Goal: Transaction & Acquisition: Purchase product/service

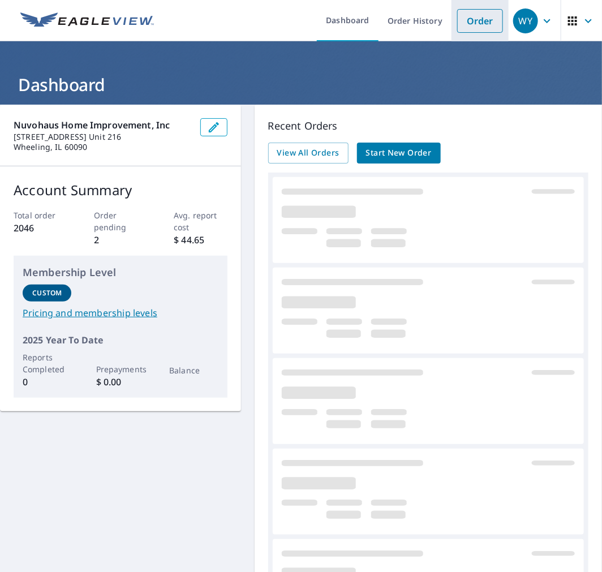
click at [473, 31] on link "Order" at bounding box center [480, 21] width 46 height 24
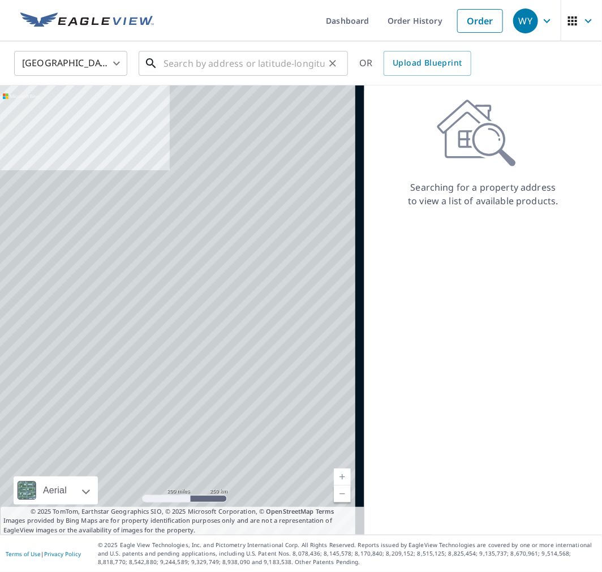
click at [244, 65] on input "text" at bounding box center [243, 64] width 161 height 32
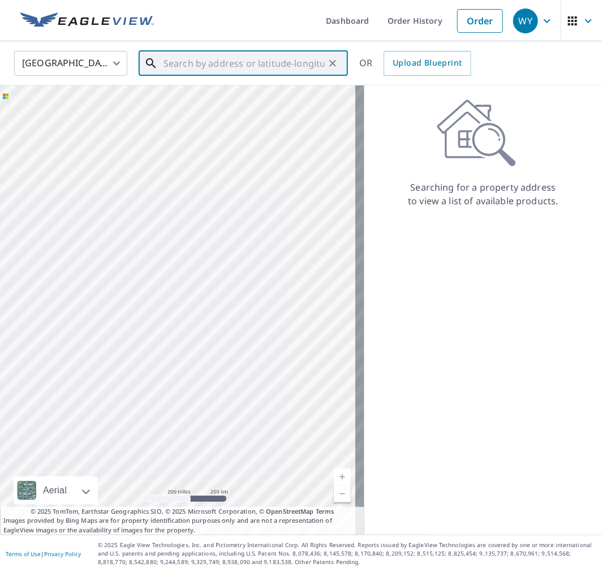
paste input "[STREET_ADDRESS]"
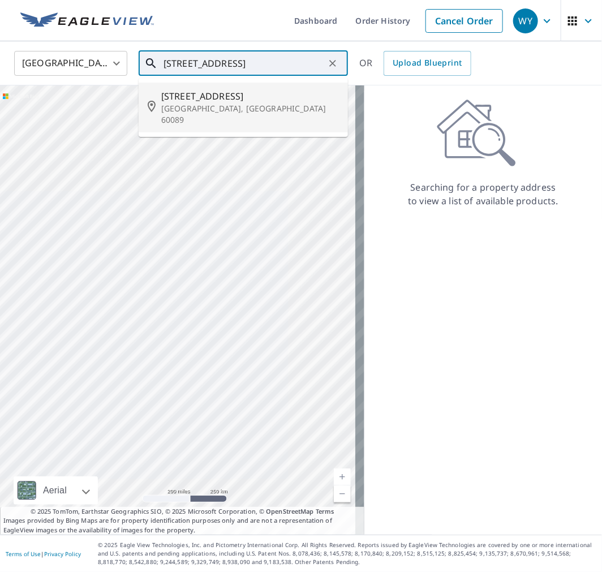
click at [255, 93] on span "[STREET_ADDRESS]" at bounding box center [250, 96] width 178 height 14
type input "[STREET_ADDRESS]"
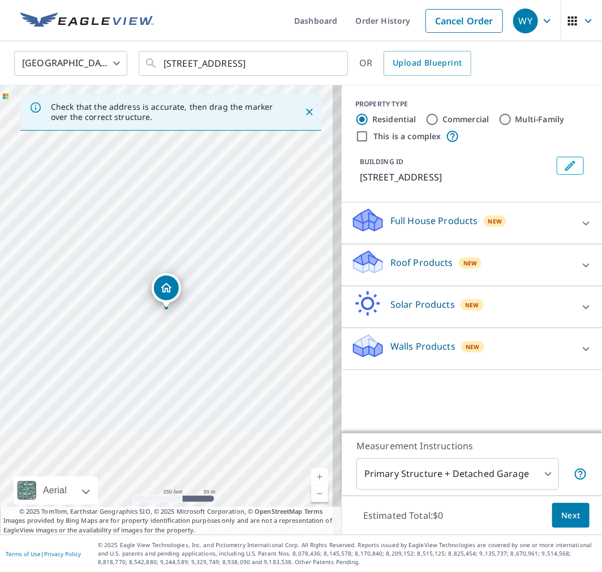
click at [402, 269] on p "Roof Products" at bounding box center [421, 263] width 63 height 14
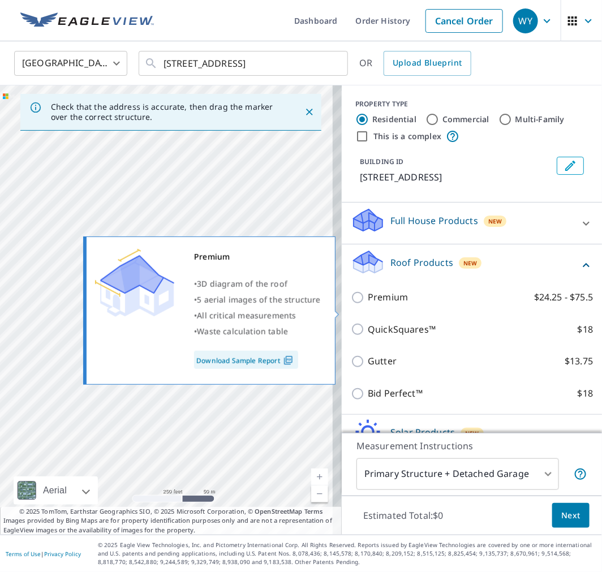
click at [351, 304] on input "Premium $24.25 - $75.5" at bounding box center [359, 298] width 17 height 14
checkbox input "true"
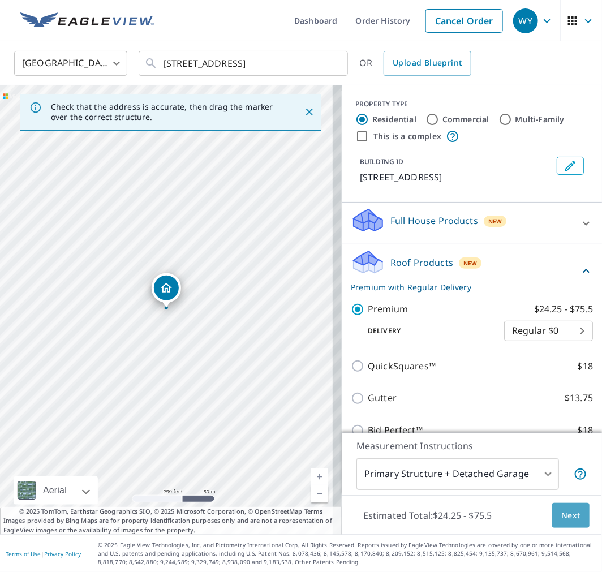
click at [564, 510] on span "Next" at bounding box center [570, 515] width 19 height 14
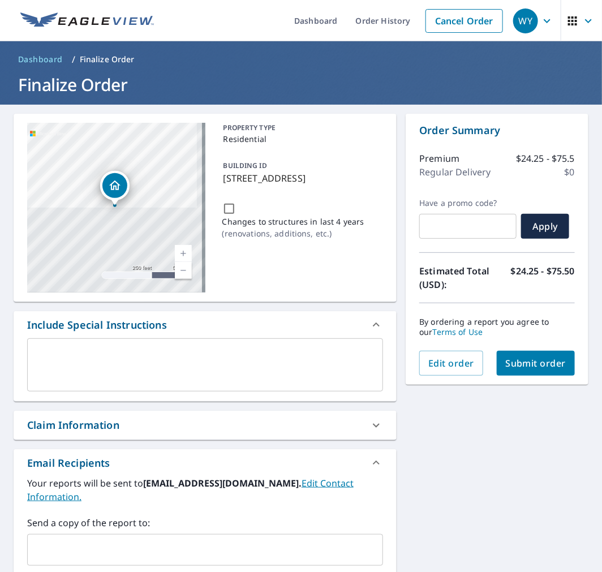
click at [137, 539] on input "text" at bounding box center [196, 549] width 329 height 21
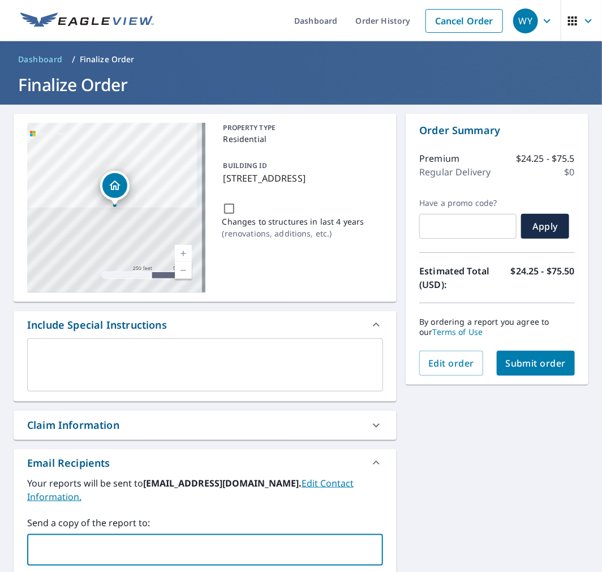
click at [223, 539] on input "text" at bounding box center [196, 549] width 329 height 21
type input "[EMAIL_ADDRESS][DOMAIN_NAME]"
click at [547, 355] on button "Submit order" at bounding box center [536, 363] width 79 height 25
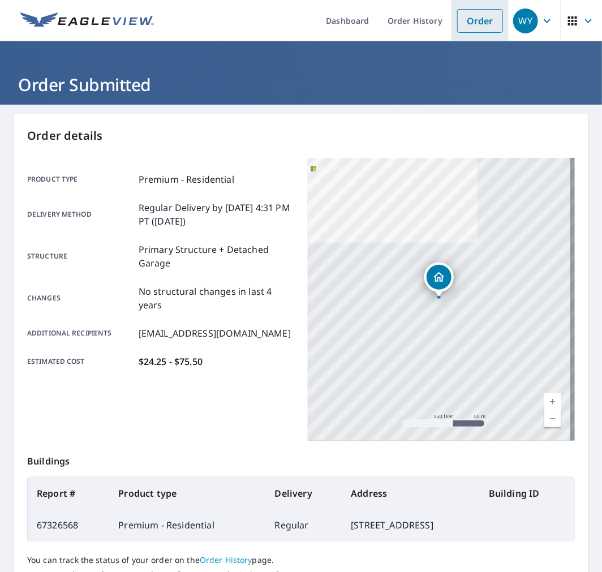
click at [472, 19] on link "Order" at bounding box center [480, 21] width 46 height 24
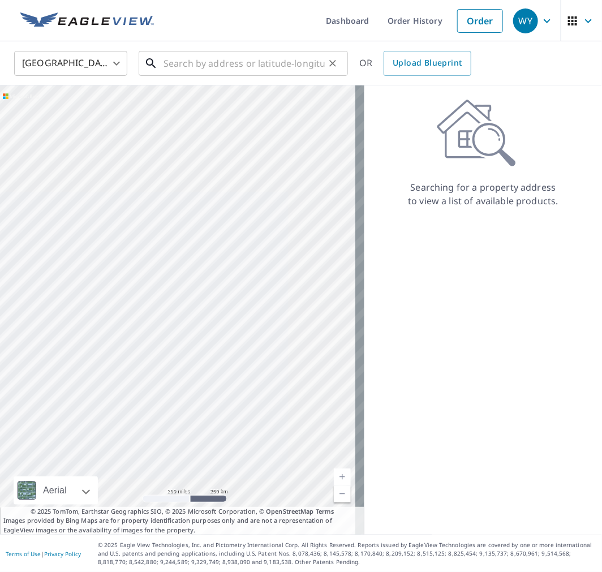
click at [245, 58] on input "text" at bounding box center [243, 64] width 161 height 32
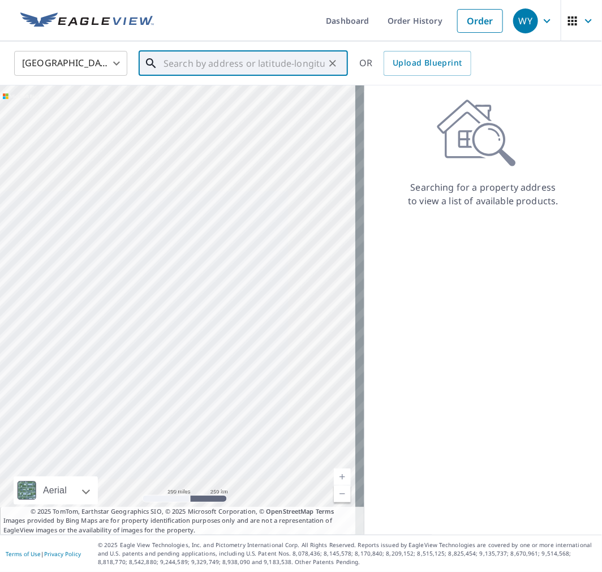
paste input "[STREET_ADDRESS]"
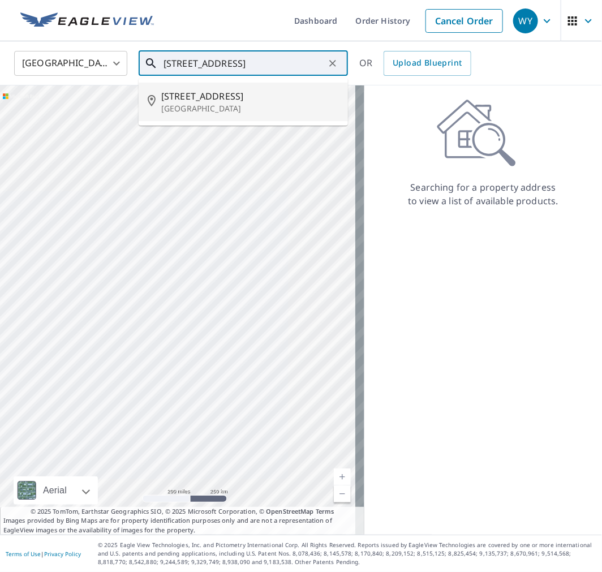
click at [273, 100] on span "[STREET_ADDRESS]" at bounding box center [250, 96] width 178 height 14
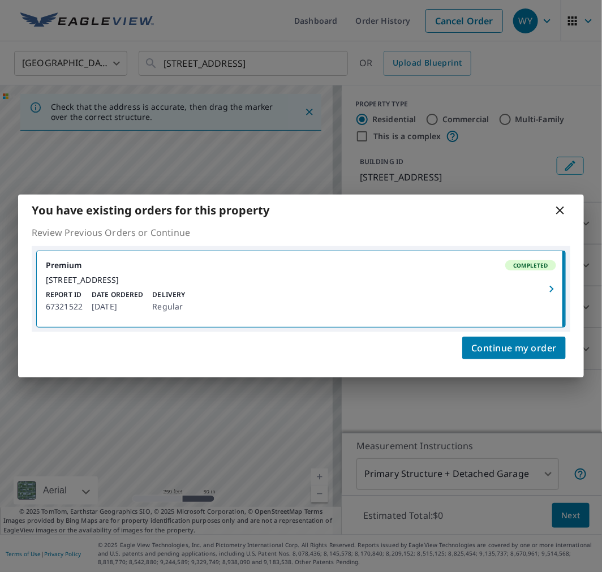
click at [559, 204] on icon at bounding box center [560, 211] width 14 height 14
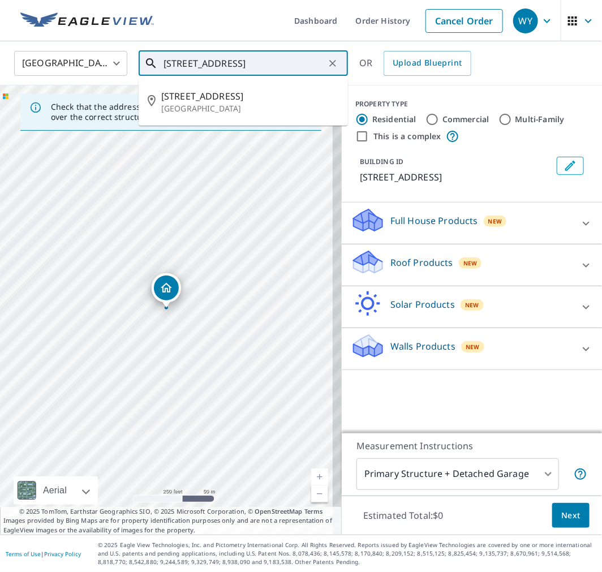
click at [229, 62] on input "[STREET_ADDRESS]" at bounding box center [243, 64] width 161 height 32
paste input "1418 S Kedzie"
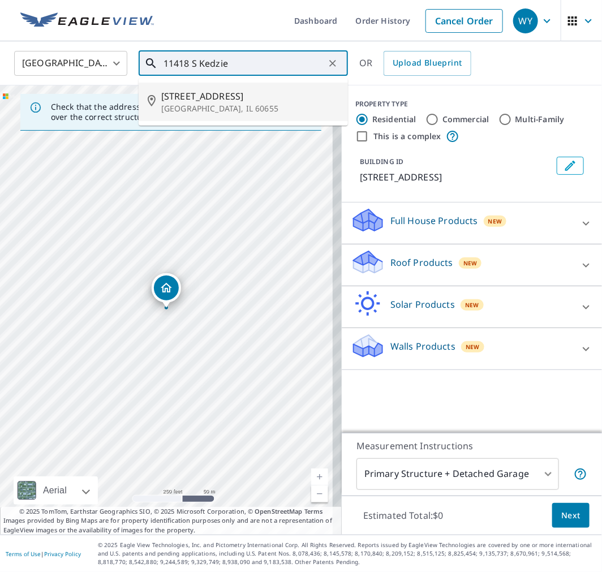
click at [253, 97] on span "[STREET_ADDRESS]" at bounding box center [250, 96] width 178 height 14
type input "[STREET_ADDRESS]"
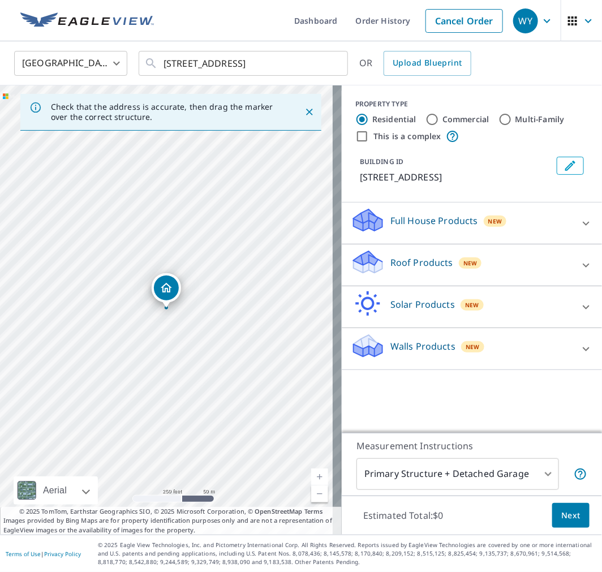
click at [505, 261] on div "Roof Products New" at bounding box center [462, 265] width 222 height 32
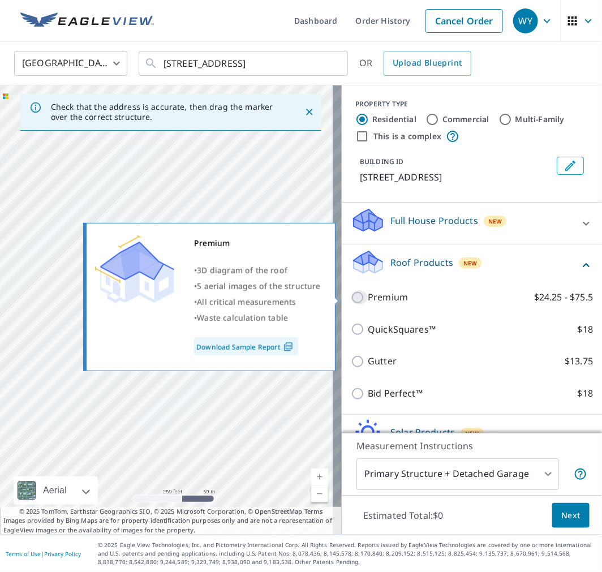
click at [351, 295] on input "Premium $24.25 - $75.5" at bounding box center [359, 298] width 17 height 14
checkbox input "true"
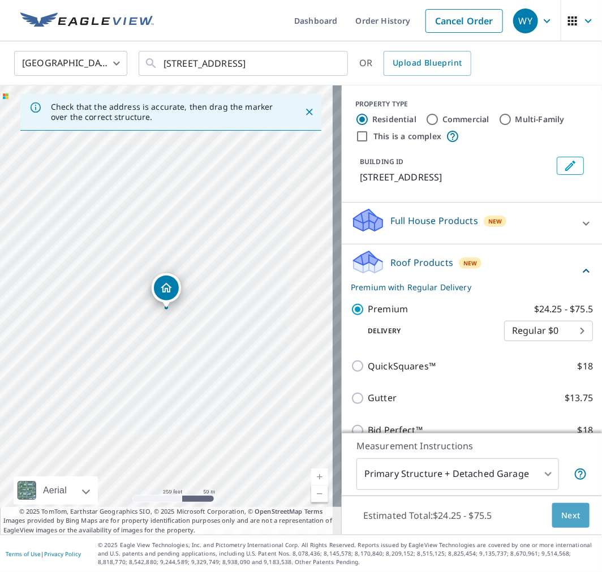
click at [569, 511] on span "Next" at bounding box center [570, 515] width 19 height 14
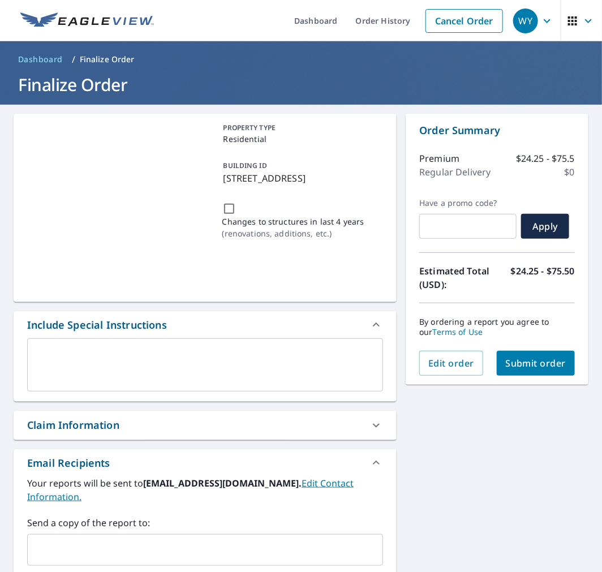
click at [176, 534] on div "​" at bounding box center [205, 550] width 356 height 32
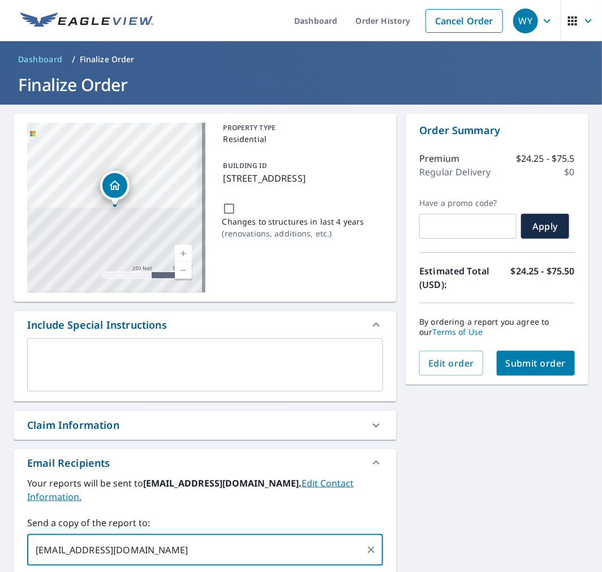
type input "[EMAIL_ADDRESS][DOMAIN_NAME]"
click at [550, 359] on span "Submit order" at bounding box center [536, 363] width 61 height 12
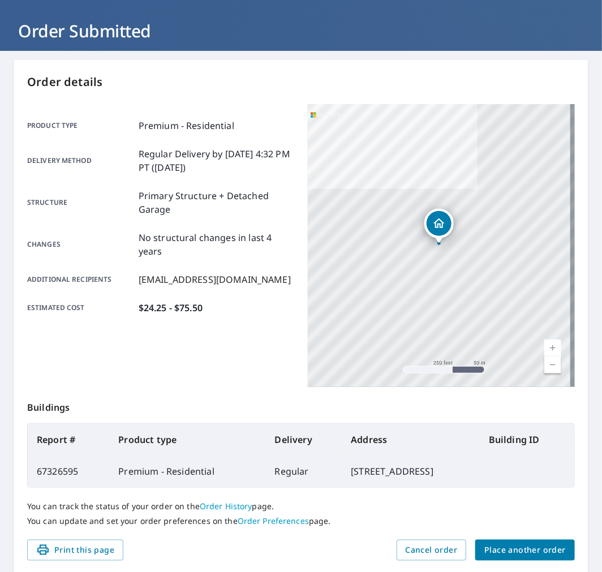
scroll to position [102, 0]
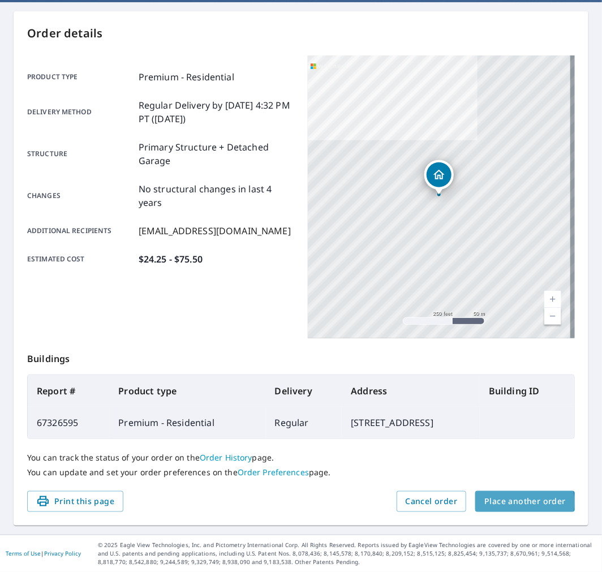
click at [512, 502] on span "Place another order" at bounding box center [524, 501] width 81 height 14
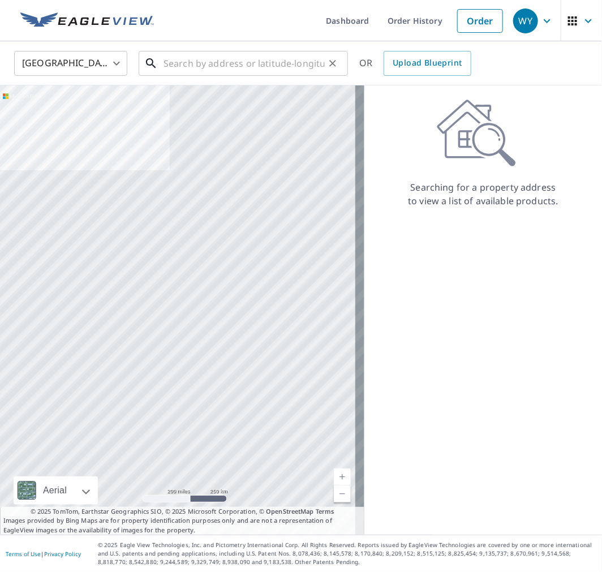
click at [257, 66] on input "text" at bounding box center [243, 64] width 161 height 32
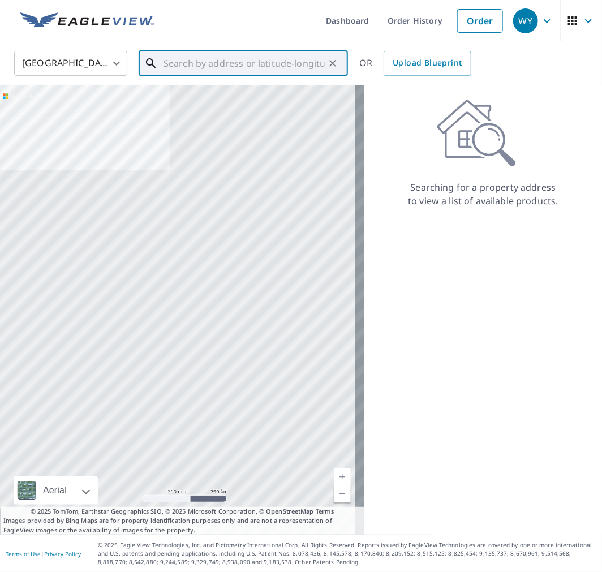
paste input "11418 S Kedzie"
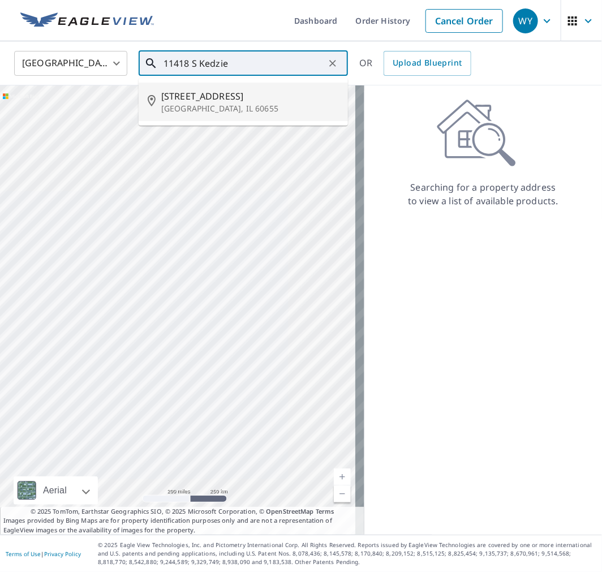
click at [234, 107] on p "[GEOGRAPHIC_DATA], IL 60655" at bounding box center [250, 108] width 178 height 11
type input "[STREET_ADDRESS]"
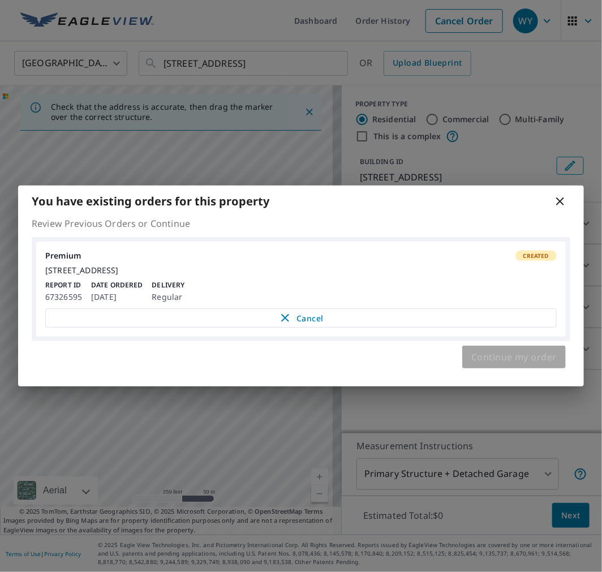
click at [530, 359] on span "Continue my order" at bounding box center [513, 357] width 85 height 16
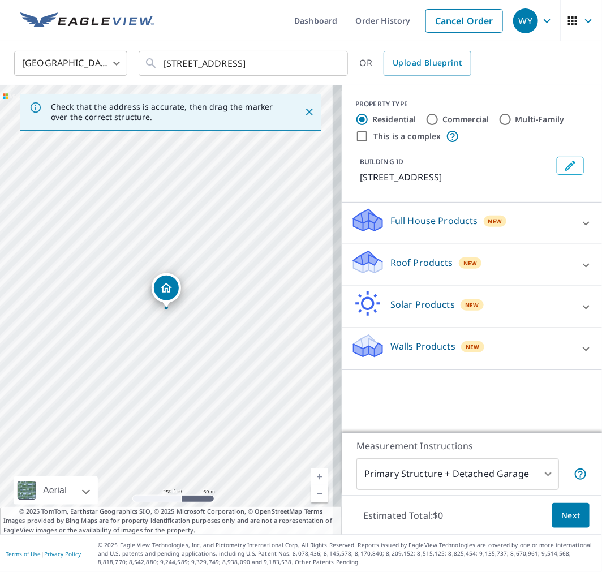
click at [494, 342] on div "Walls Products New" at bounding box center [462, 349] width 222 height 32
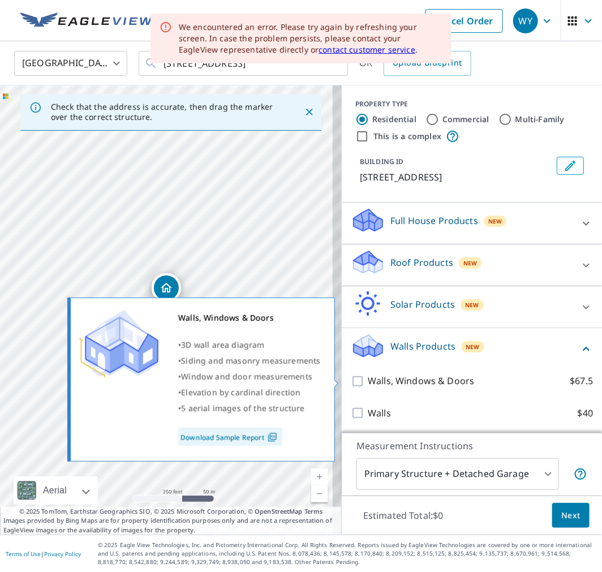
scroll to position [1, 0]
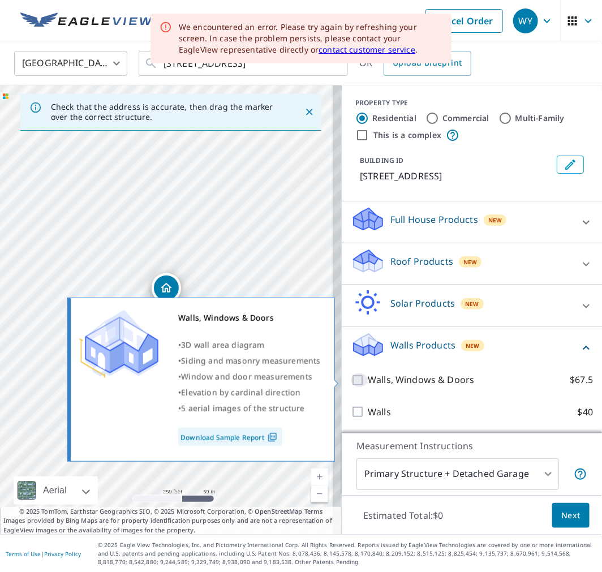
click at [351, 379] on input "Walls, Windows & Doors $67.5" at bounding box center [359, 380] width 17 height 14
checkbox input "true"
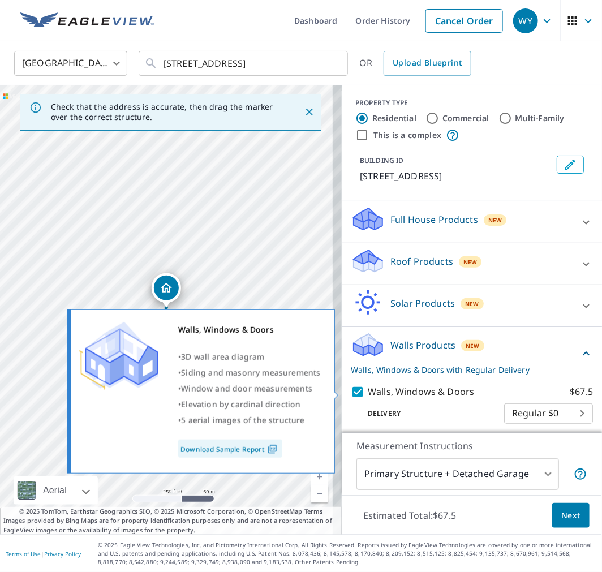
scroll to position [38, 0]
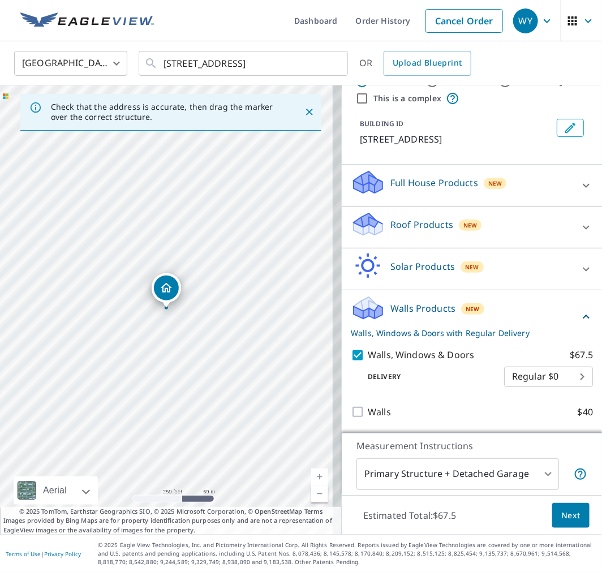
click at [571, 517] on button "Next" at bounding box center [570, 515] width 37 height 25
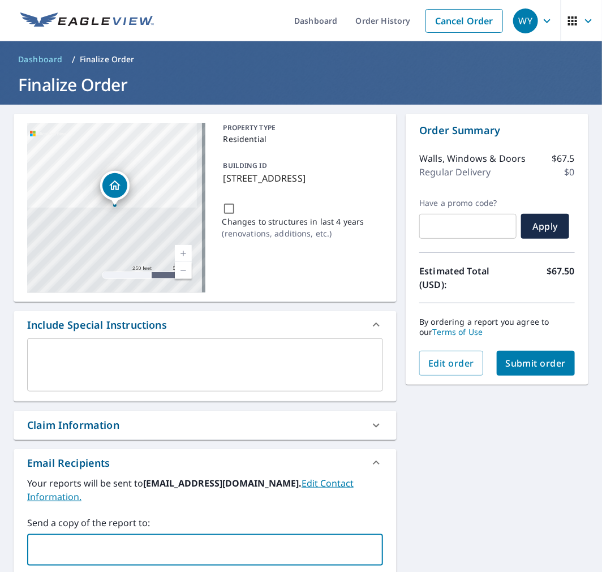
click at [216, 539] on input "text" at bounding box center [196, 549] width 329 height 21
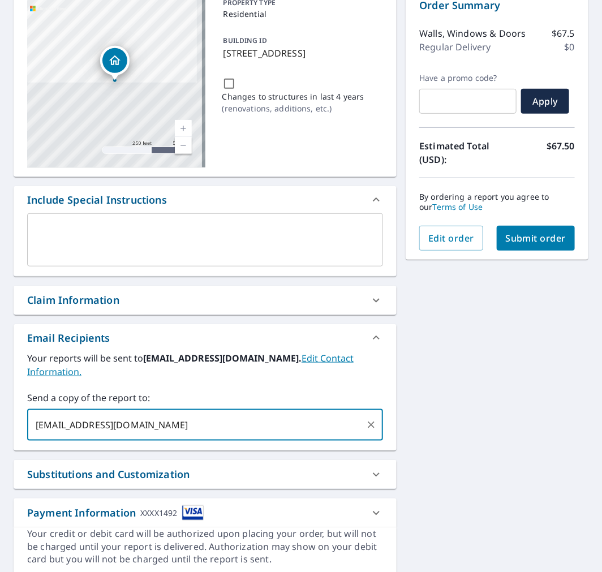
scroll to position [126, 0]
type input "[EMAIL_ADDRESS][DOMAIN_NAME]"
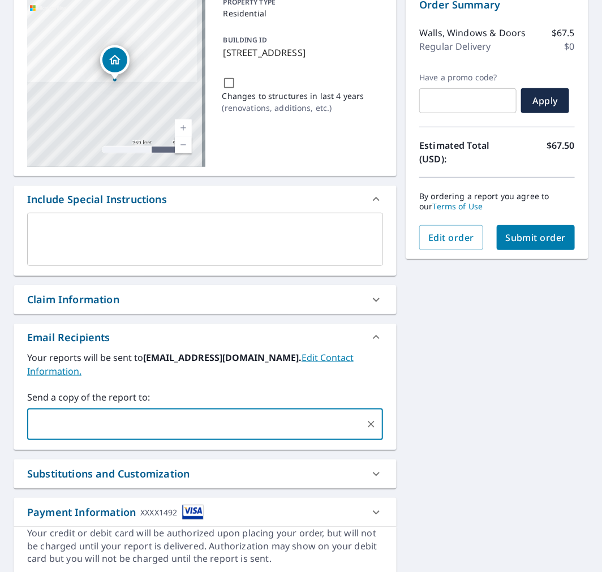
click at [510, 239] on span "Submit order" at bounding box center [536, 237] width 61 height 12
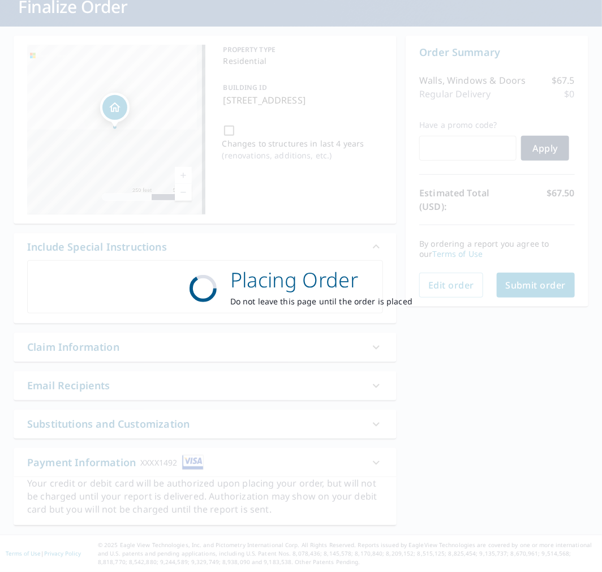
scroll to position [77, 0]
